Goal: Information Seeking & Learning: Learn about a topic

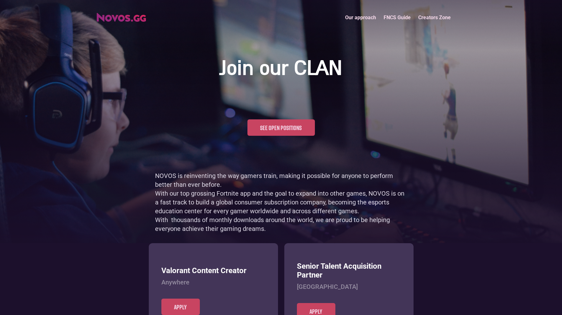
scroll to position [307, 0]
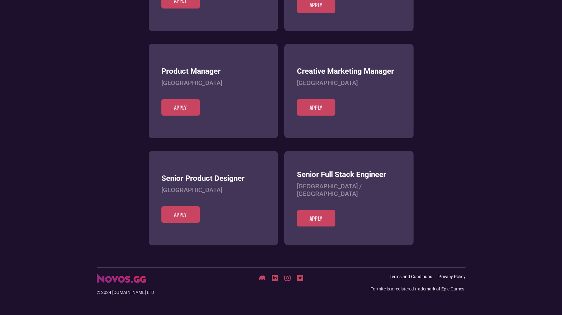
scroll to position [244, 0]
